Goal: Share content: Share content

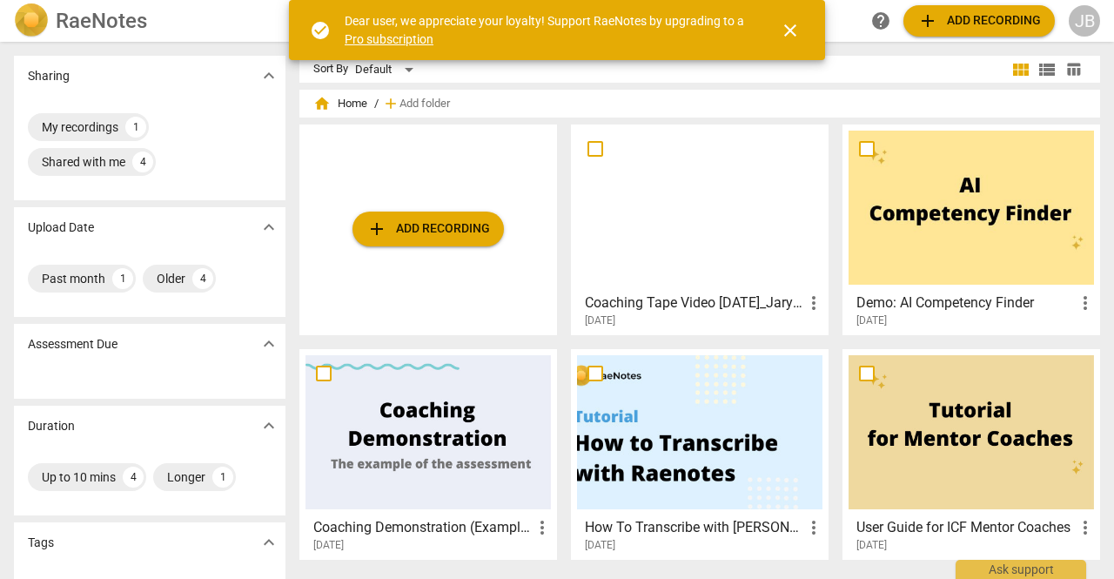
click at [784, 299] on h3 "Coaching Tape Video [DATE]_Jaryth [PERSON_NAME]" at bounding box center [694, 303] width 219 height 21
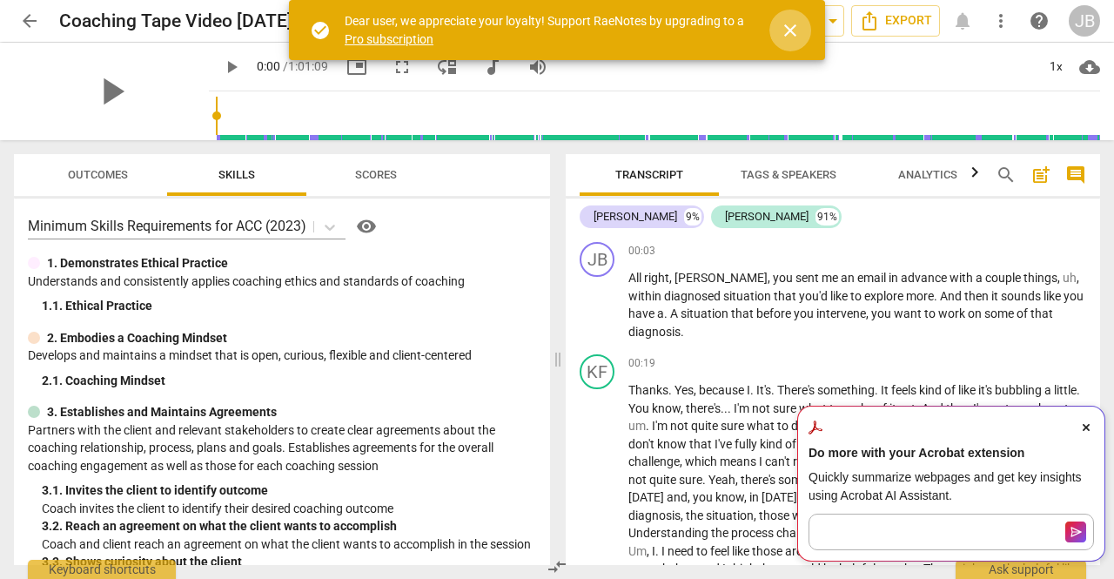
click at [793, 31] on span "close" at bounding box center [790, 30] width 21 height 21
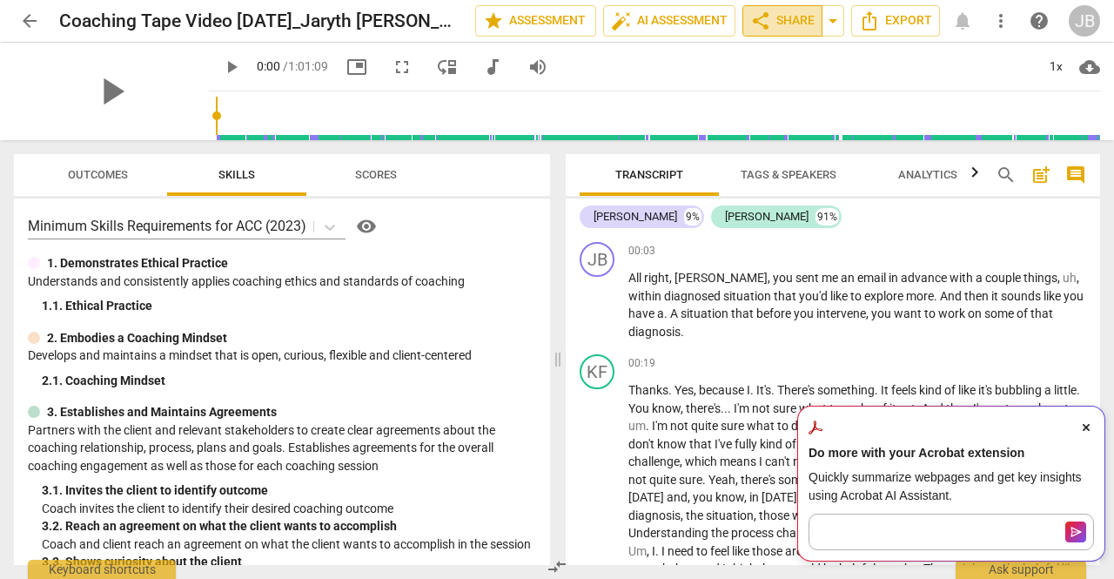
click at [799, 25] on span "share Share" at bounding box center [782, 20] width 64 height 21
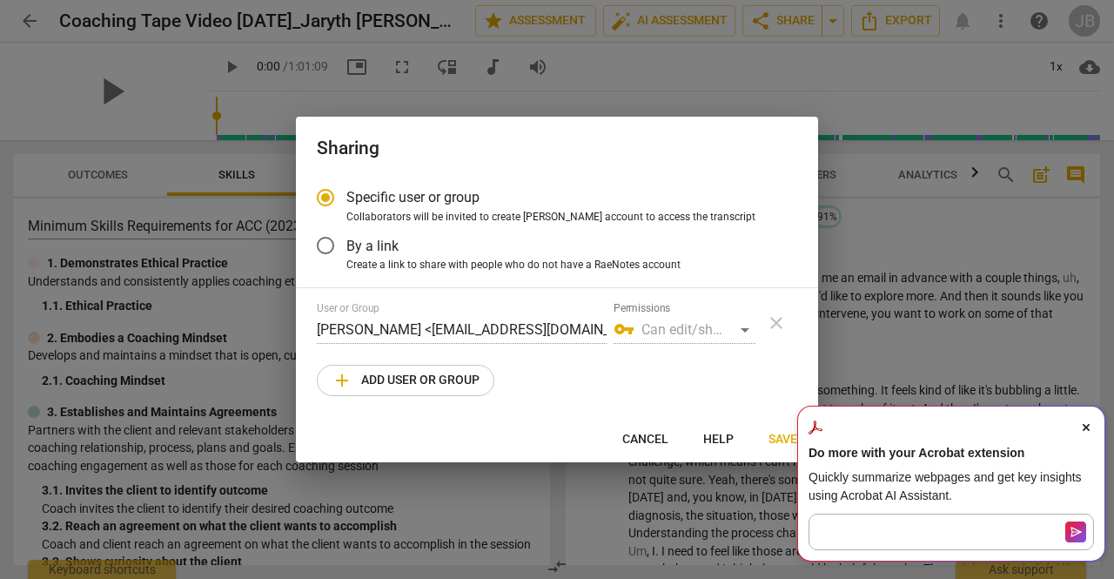
click at [429, 376] on span "add Add user or group" at bounding box center [406, 380] width 148 height 21
radio input "false"
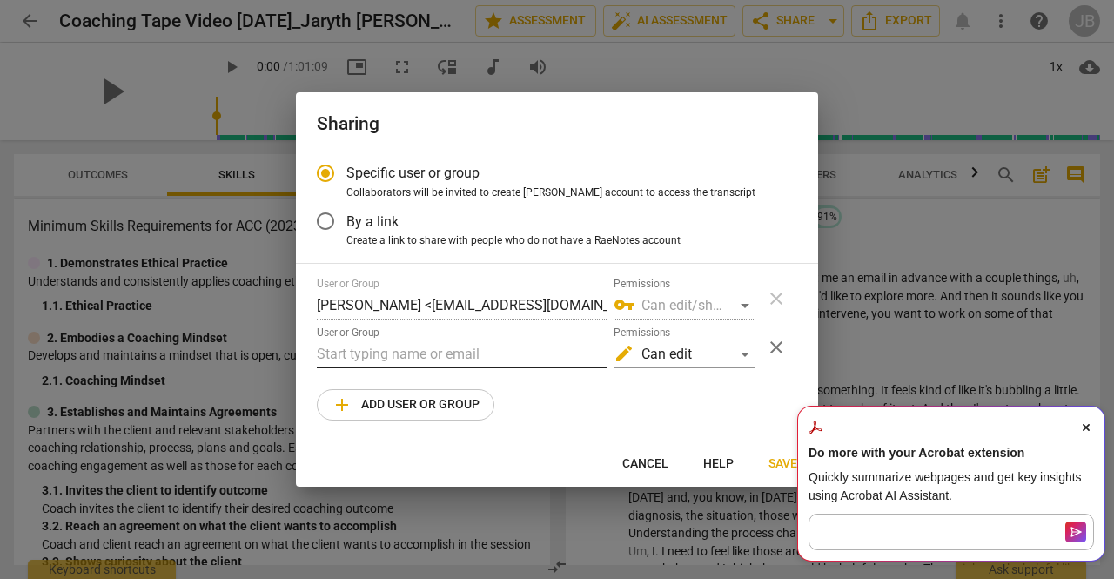
click at [449, 351] on input "text" at bounding box center [462, 354] width 290 height 28
paste input "[PERSON_NAME][EMAIL_ADDRESS][PERSON_NAME][DOMAIN_NAME]"
type input "[PERSON_NAME][EMAIL_ADDRESS][PERSON_NAME][DOMAIN_NAME]"
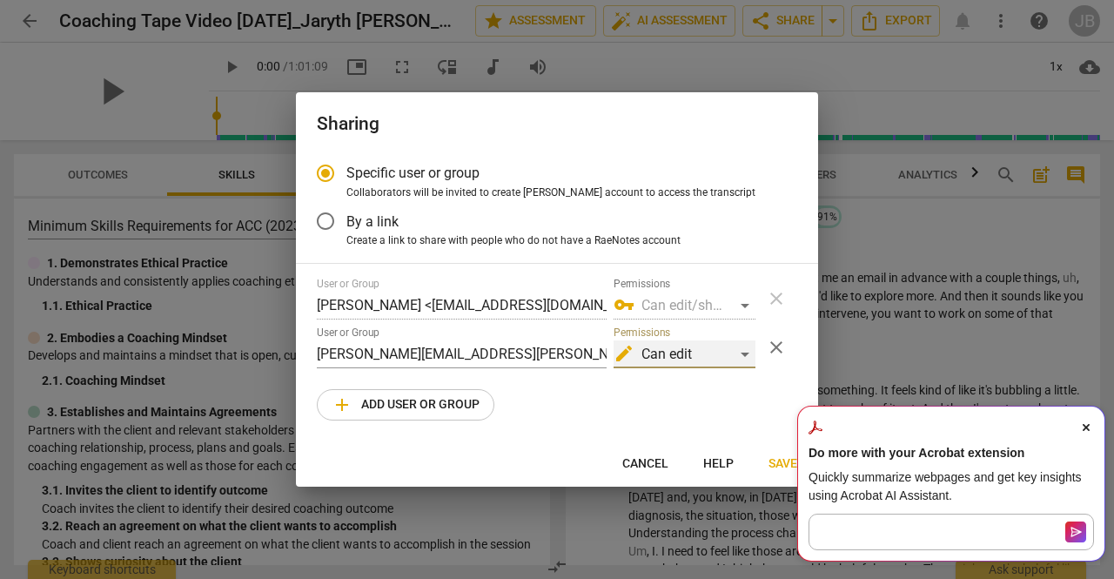
click at [697, 359] on div "edit Can edit" at bounding box center [685, 354] width 142 height 28
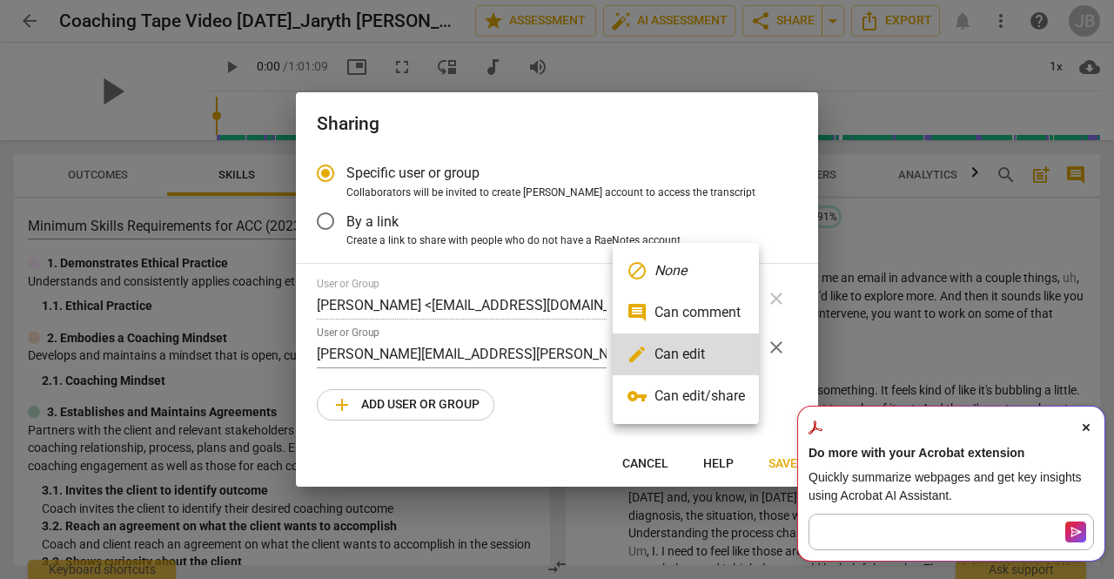
click at [679, 314] on li "comment Can comment" at bounding box center [686, 313] width 146 height 42
radio input "false"
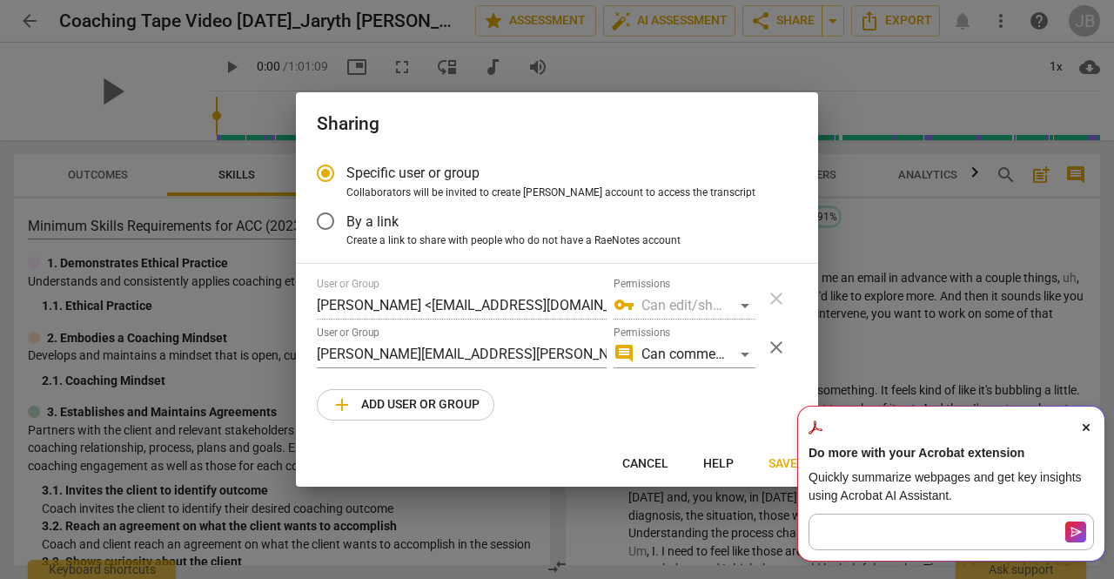
click at [1092, 431] on span "Close Acrobat AI Assistant Dialog" at bounding box center [1087, 428] width 16 height 16
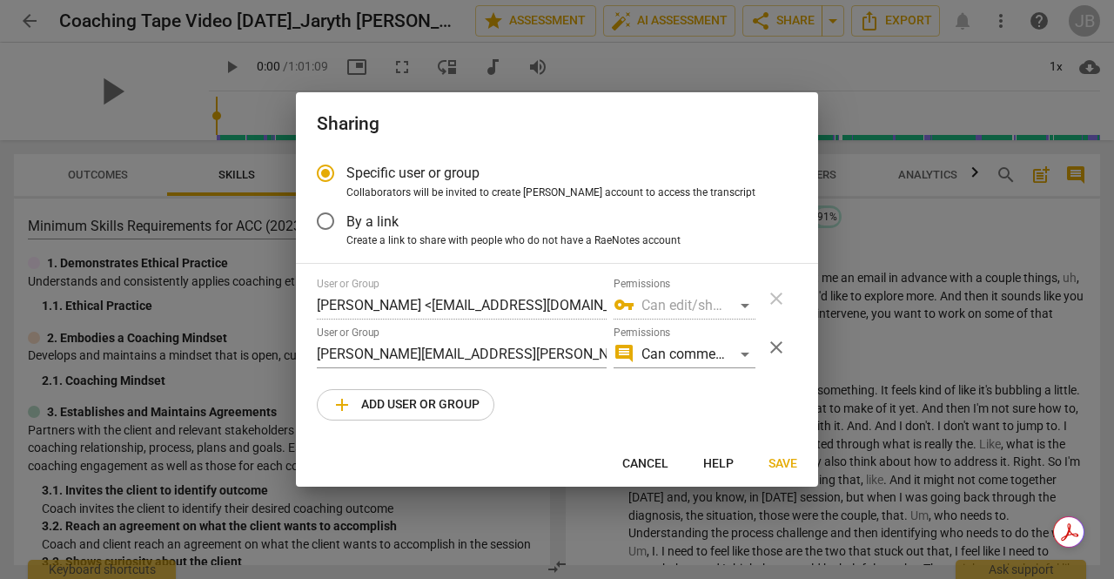
click at [785, 455] on span "Save" at bounding box center [783, 463] width 29 height 17
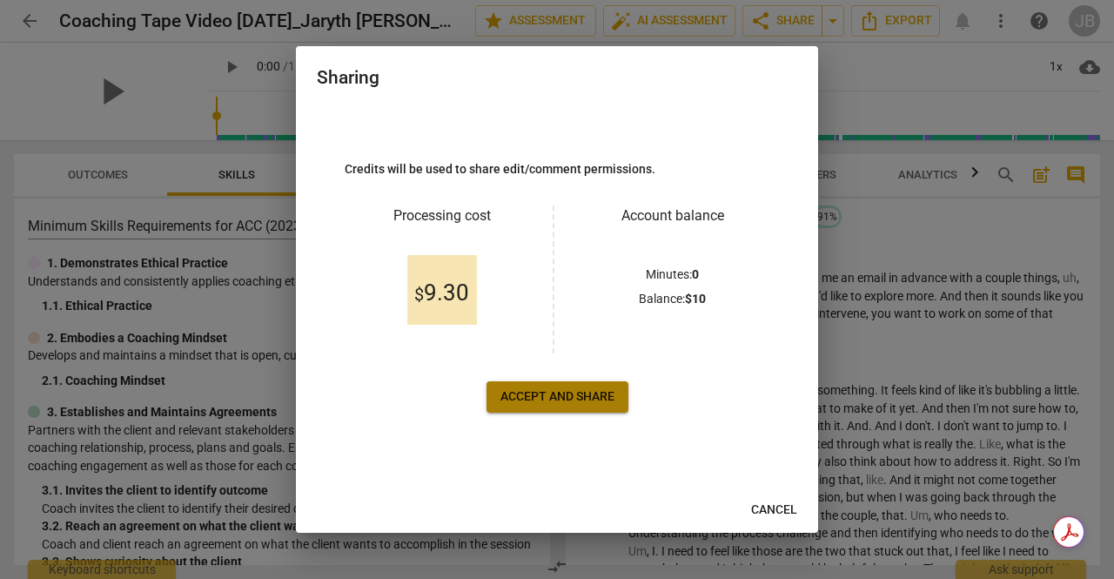
click at [584, 388] on span "Accept and share" at bounding box center [558, 396] width 114 height 17
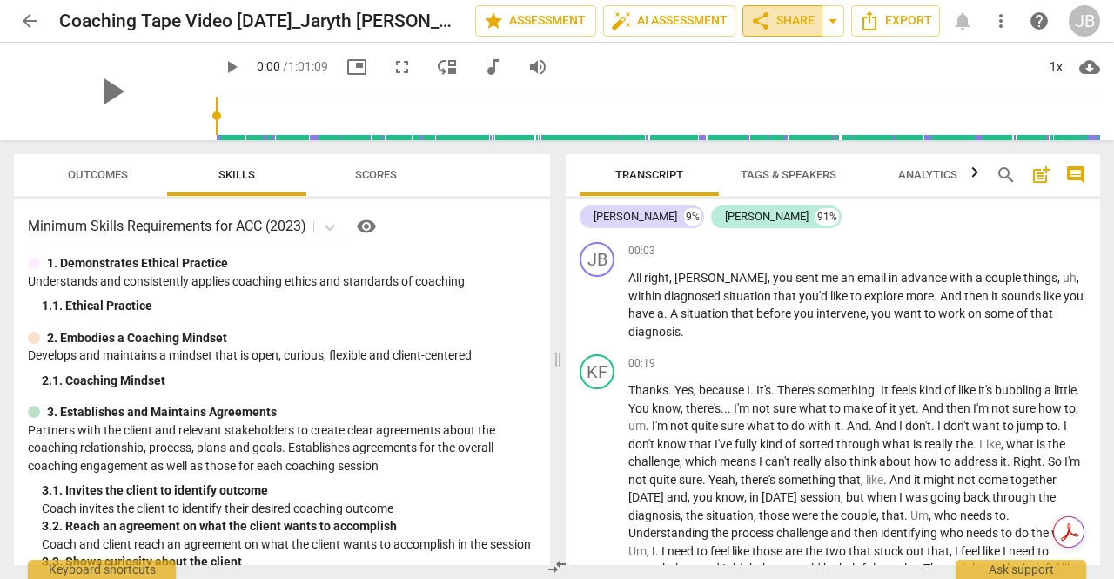
click at [792, 26] on span "share Share" at bounding box center [782, 20] width 64 height 21
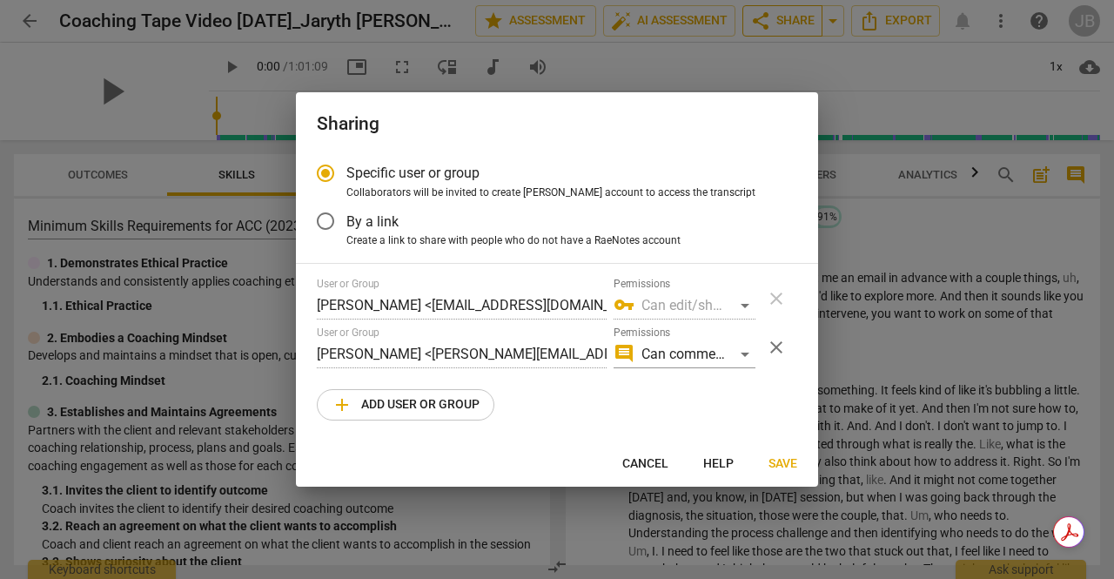
radio input "false"
click at [566, 229] on label "By a link" at bounding box center [544, 221] width 479 height 42
click at [347, 229] on input "By a link" at bounding box center [326, 221] width 42 height 42
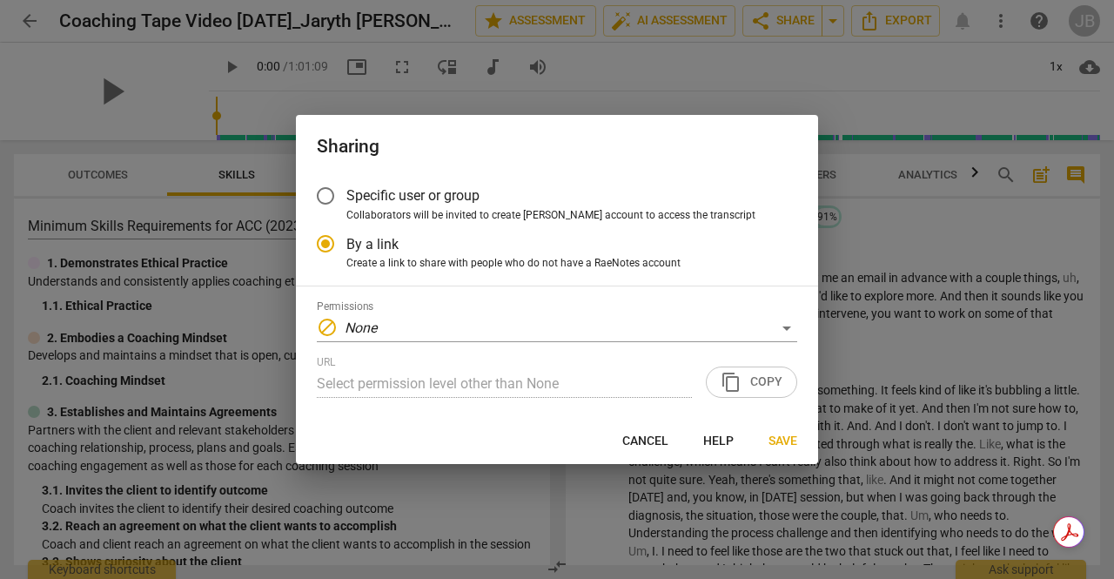
click at [651, 426] on button "Cancel" at bounding box center [646, 441] width 74 height 31
radio input "false"
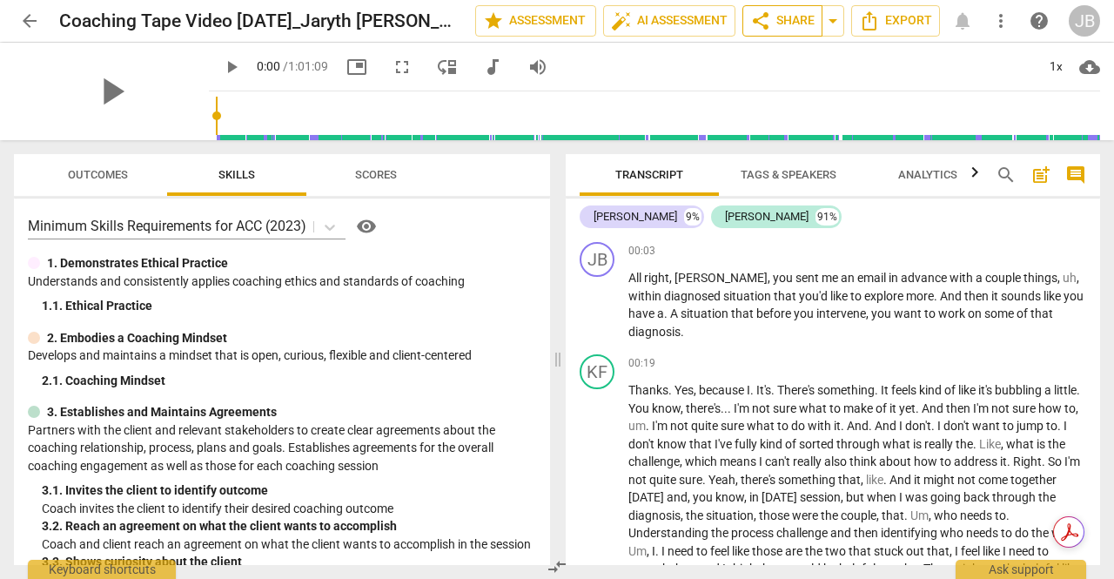
click at [757, 17] on span "share" at bounding box center [760, 20] width 21 height 21
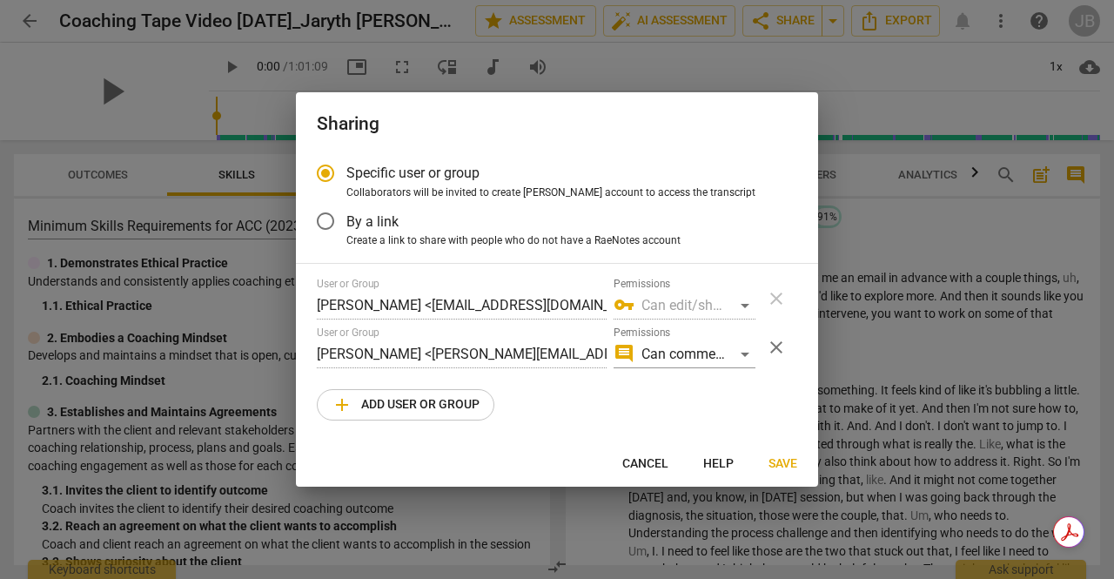
drag, startPoint x: 845, startPoint y: 126, endPoint x: 832, endPoint y: 104, distance: 25.4
click at [845, 125] on div at bounding box center [557, 289] width 1114 height 579
radio input "false"
